Goal: Task Accomplishment & Management: Manage account settings

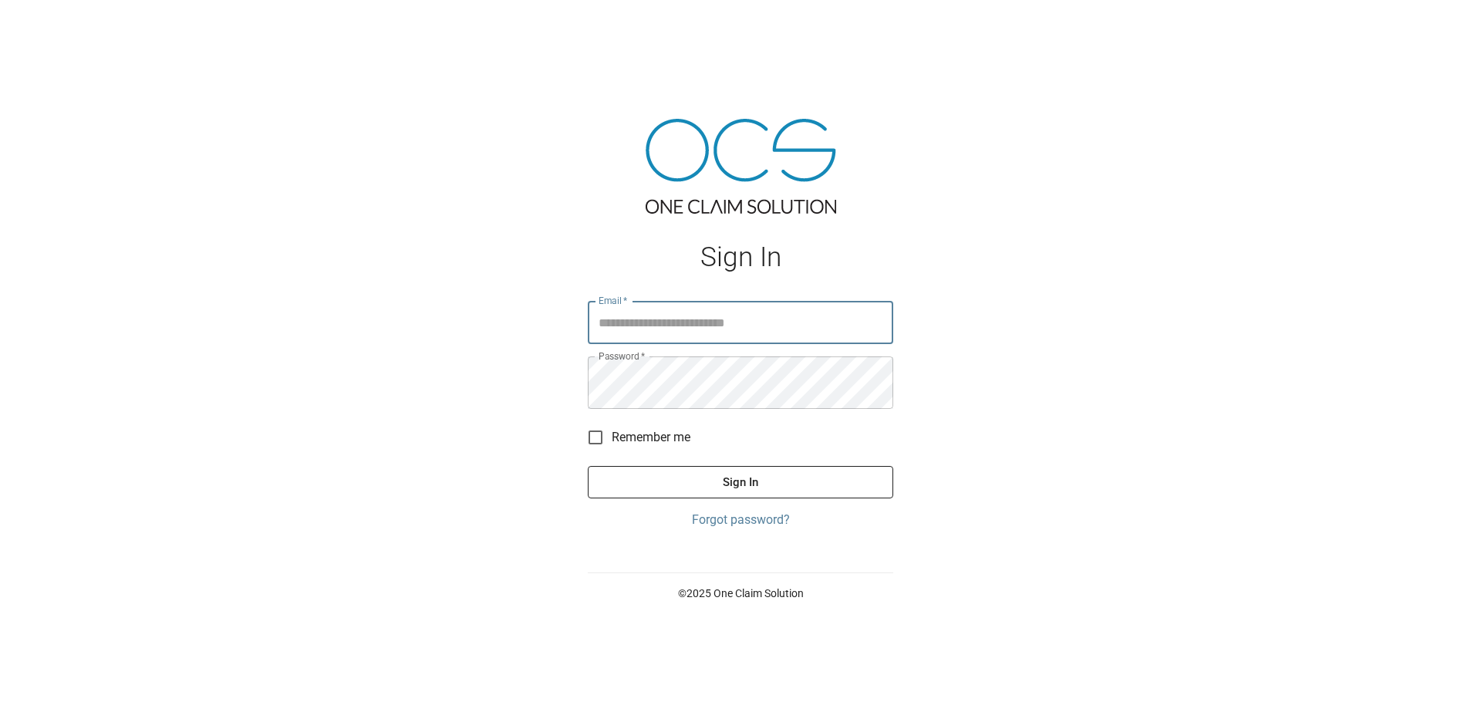
type input "**********"
click at [850, 498] on button "Sign In" at bounding box center [741, 482] width 306 height 32
